Goal: Navigation & Orientation: Find specific page/section

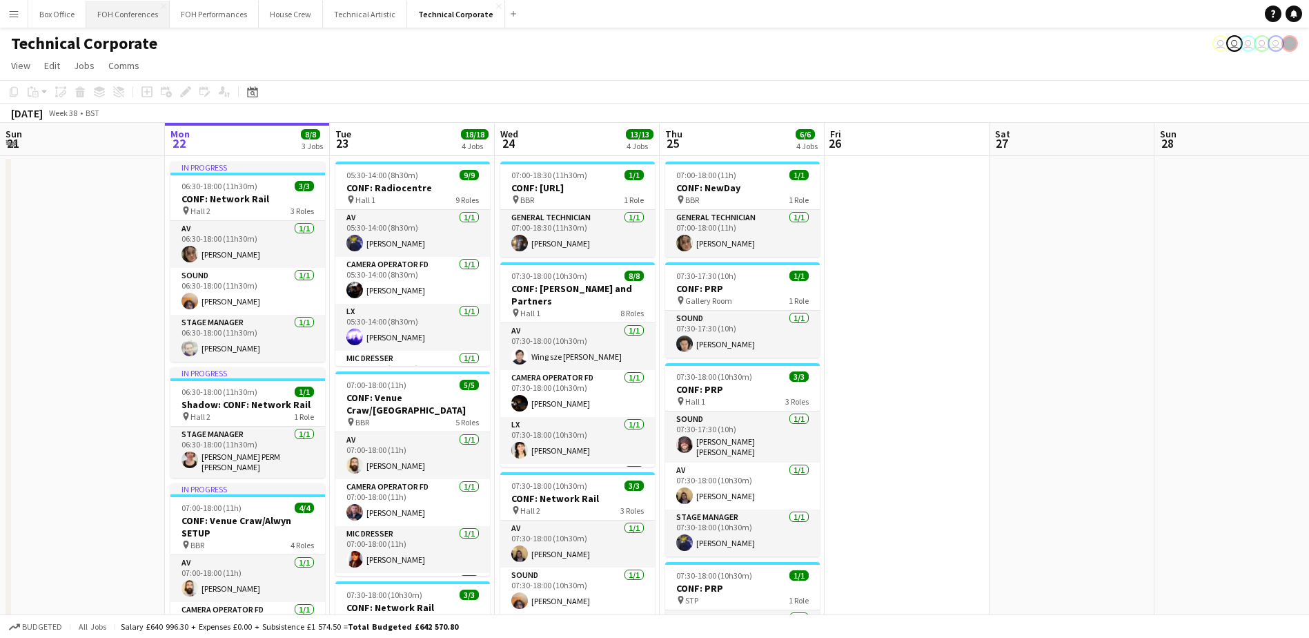
click at [128, 21] on button "FOH Conferences Close" at bounding box center [128, 14] width 84 height 27
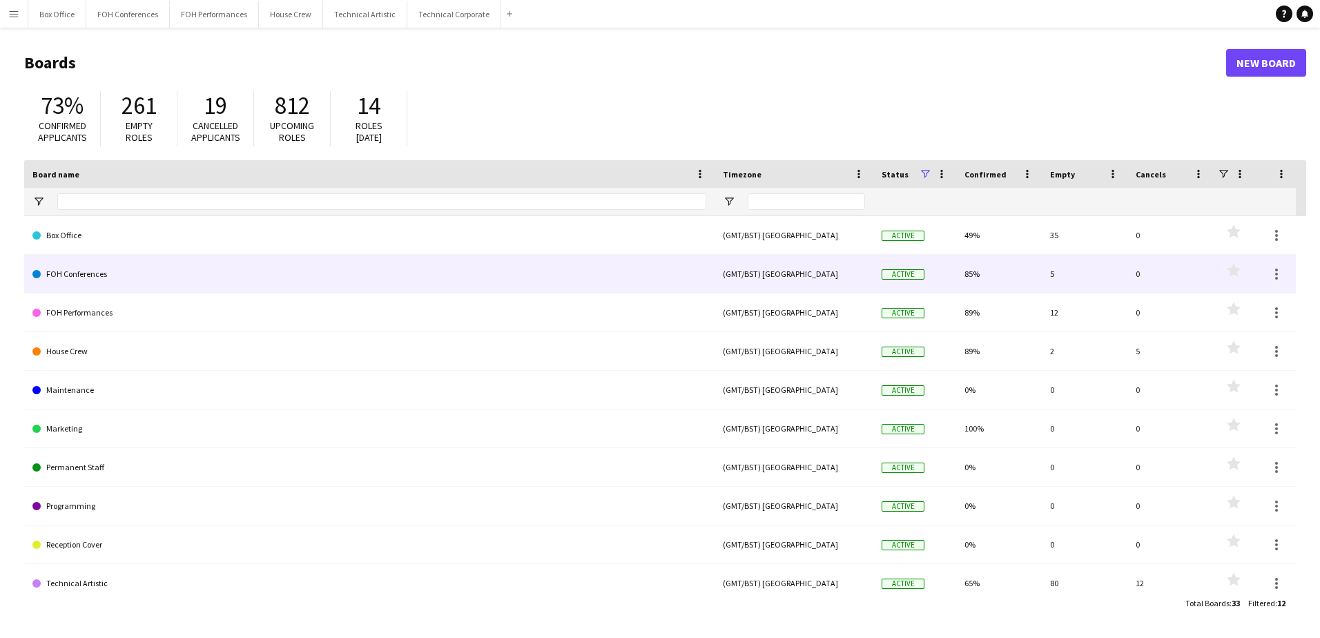
click at [97, 273] on link "FOH Conferences" at bounding box center [369, 274] width 674 height 39
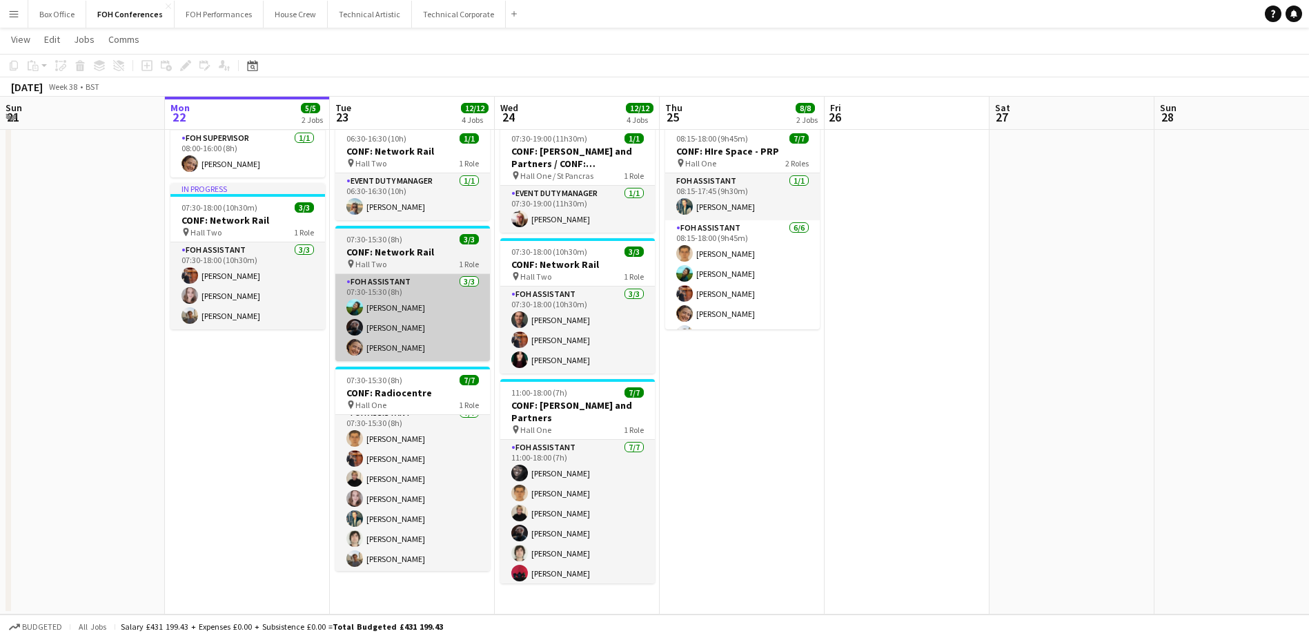
scroll to position [11, 0]
